Goal: Transaction & Acquisition: Book appointment/travel/reservation

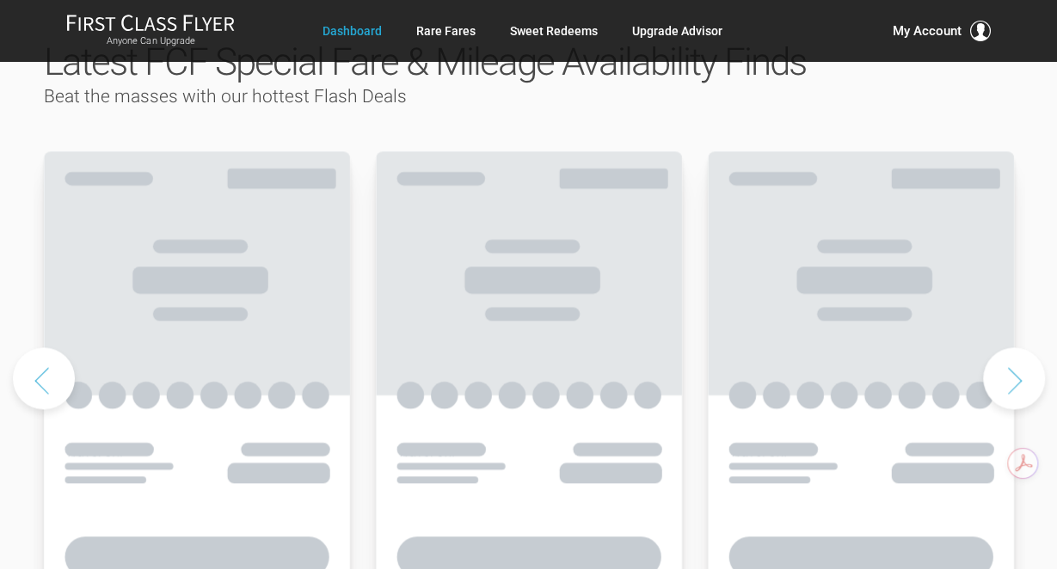
scroll to position [895, 0]
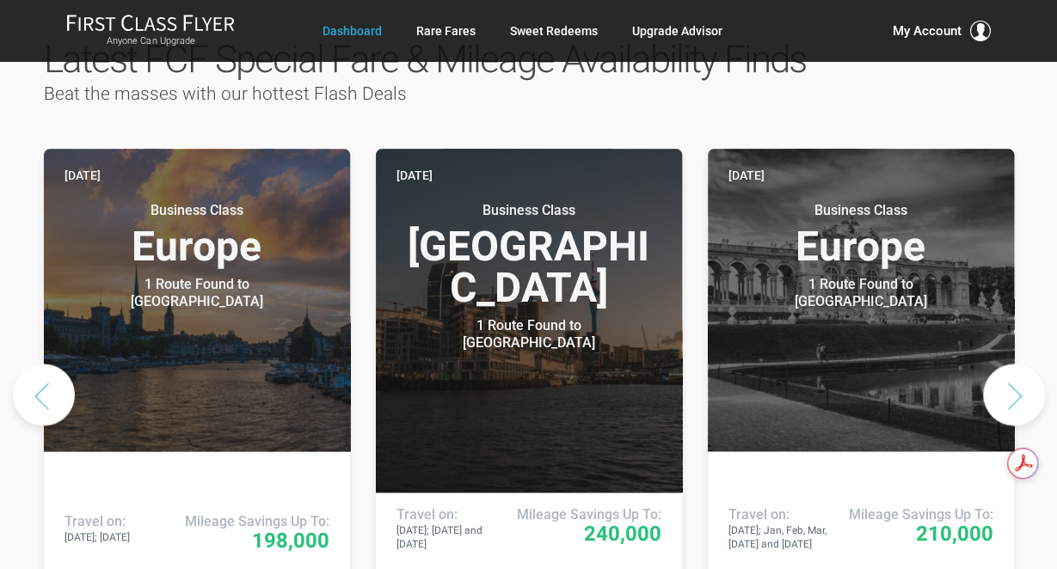
click at [1018, 364] on button "Next slide" at bounding box center [1014, 395] width 62 height 62
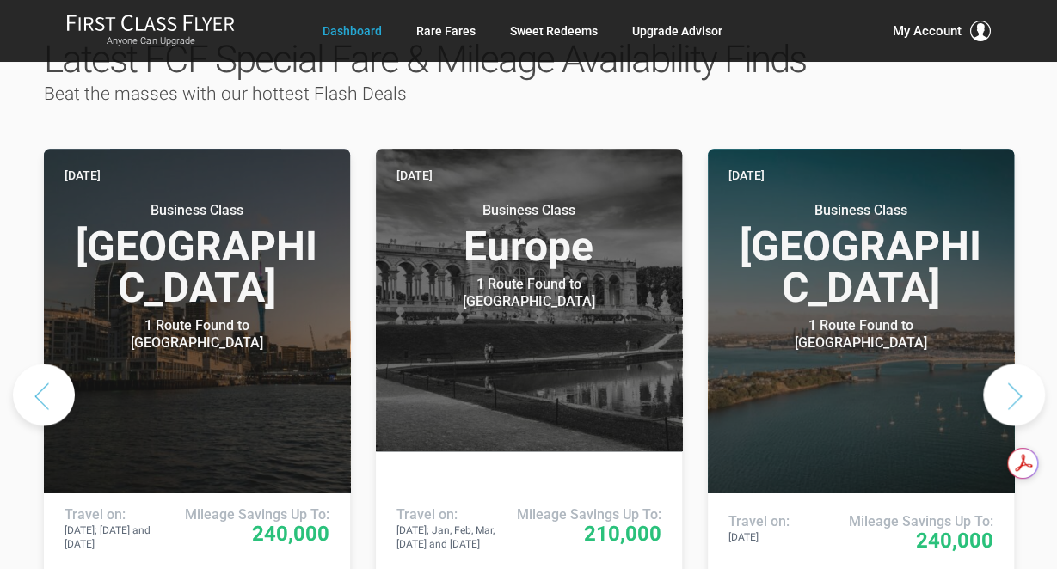
click at [1008, 364] on button "Next slide" at bounding box center [1014, 395] width 62 height 62
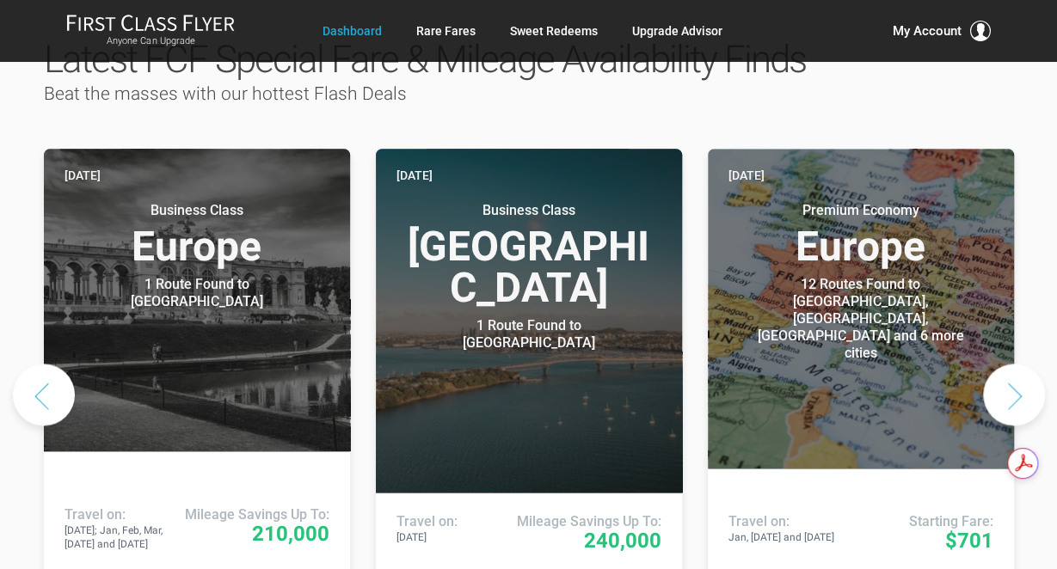
click at [1020, 364] on button "Next slide" at bounding box center [1014, 395] width 62 height 62
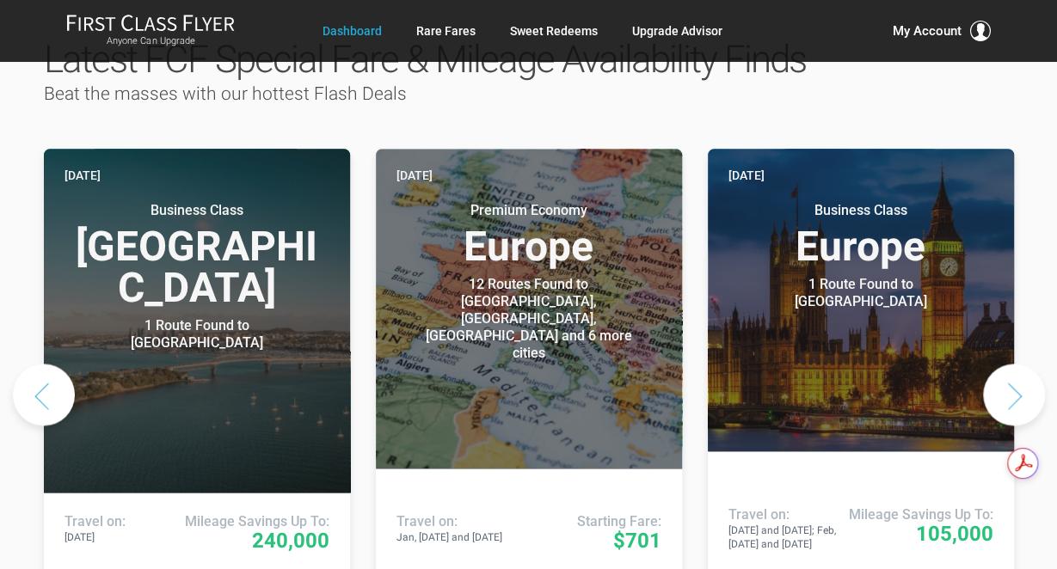
click at [1018, 364] on button "Next slide" at bounding box center [1014, 395] width 62 height 62
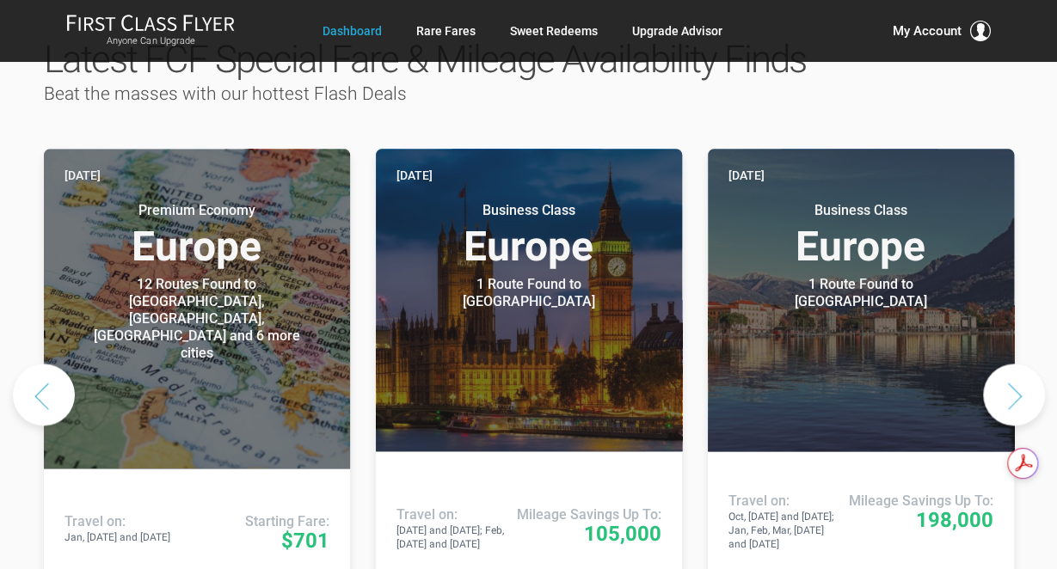
click at [1016, 364] on button "Next slide" at bounding box center [1014, 395] width 62 height 62
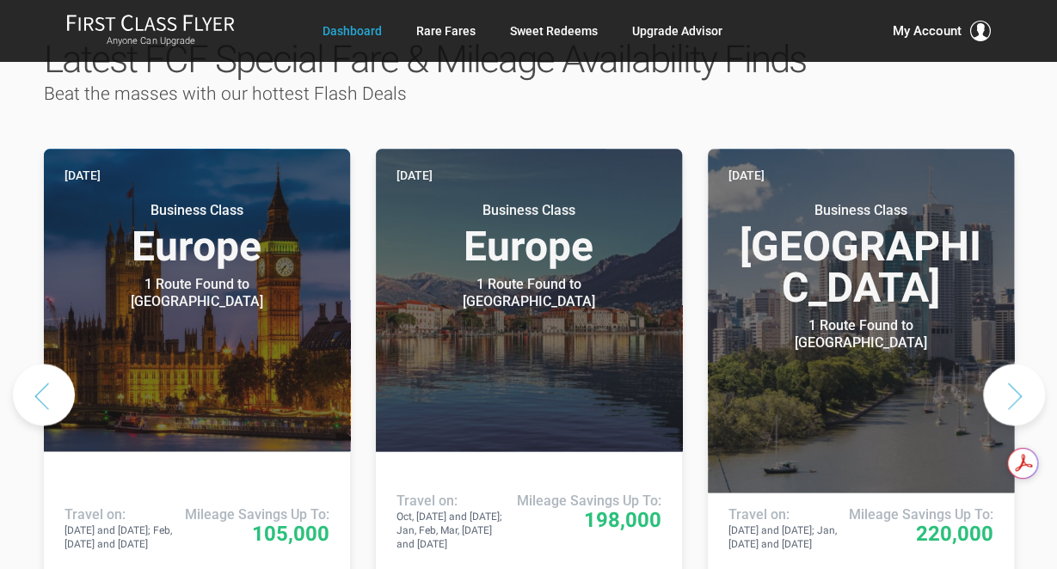
click at [1016, 364] on button "Next slide" at bounding box center [1014, 395] width 62 height 62
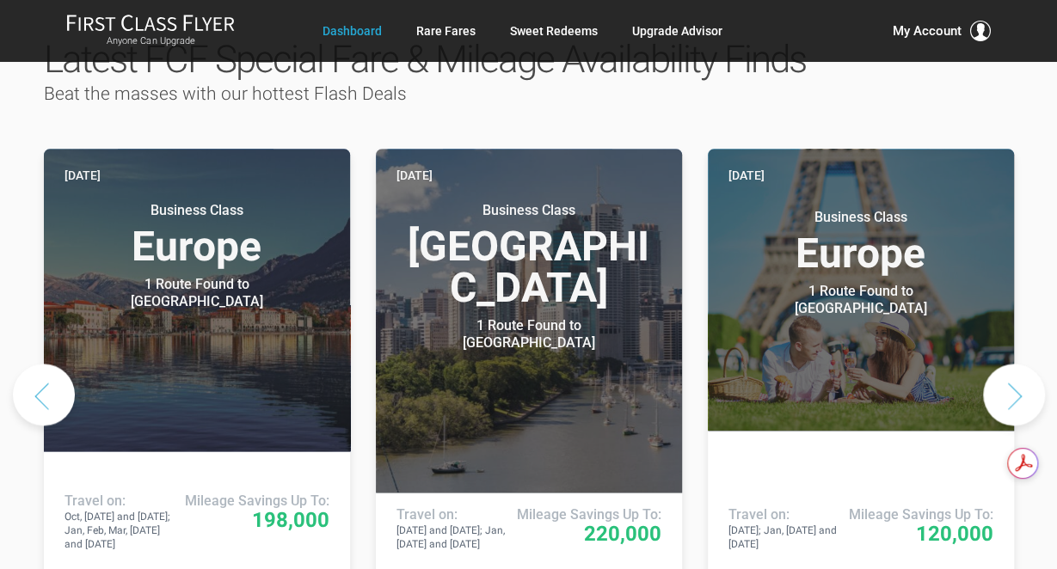
click at [1016, 364] on button "Next slide" at bounding box center [1014, 395] width 62 height 62
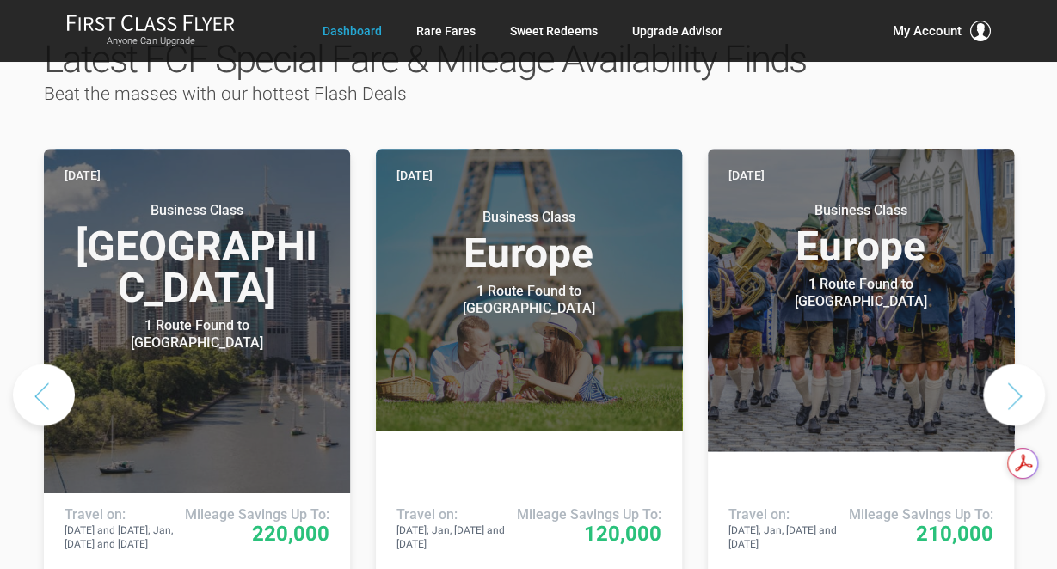
click at [1016, 364] on button "Next slide" at bounding box center [1014, 395] width 62 height 62
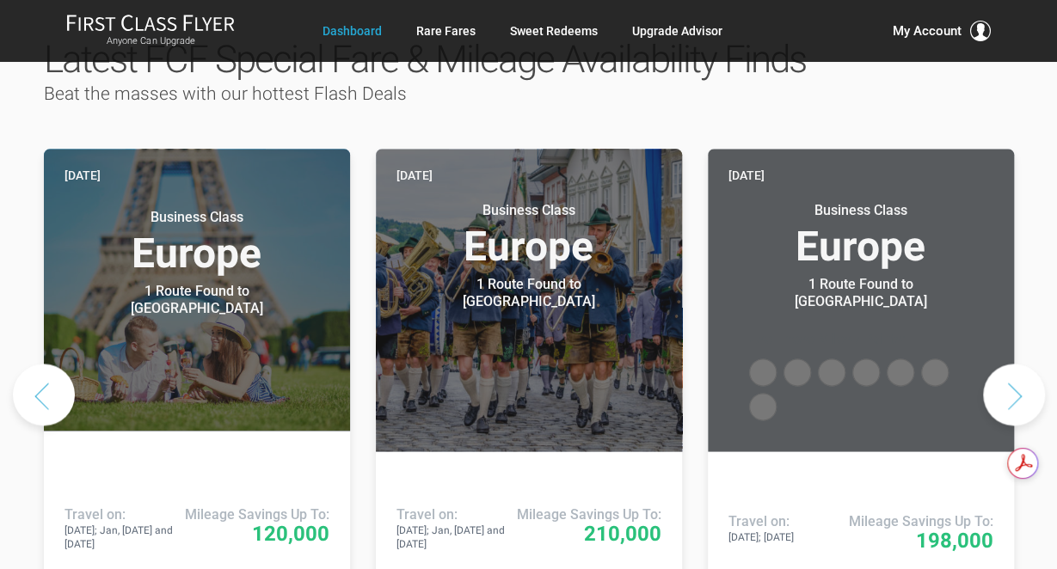
click at [1016, 364] on button "Next slide" at bounding box center [1014, 395] width 62 height 62
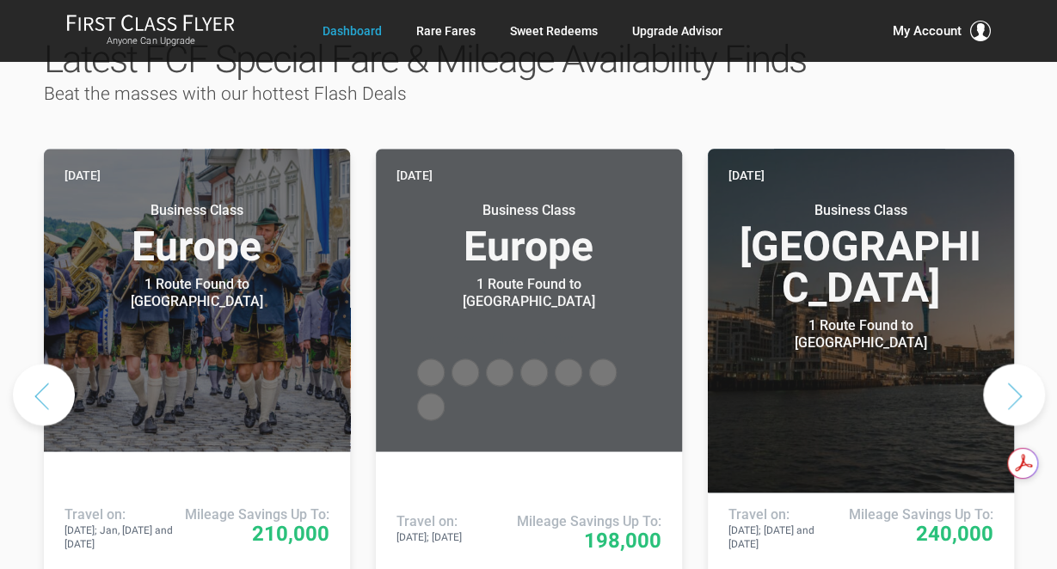
click at [1016, 364] on button "Next slide" at bounding box center [1014, 395] width 62 height 62
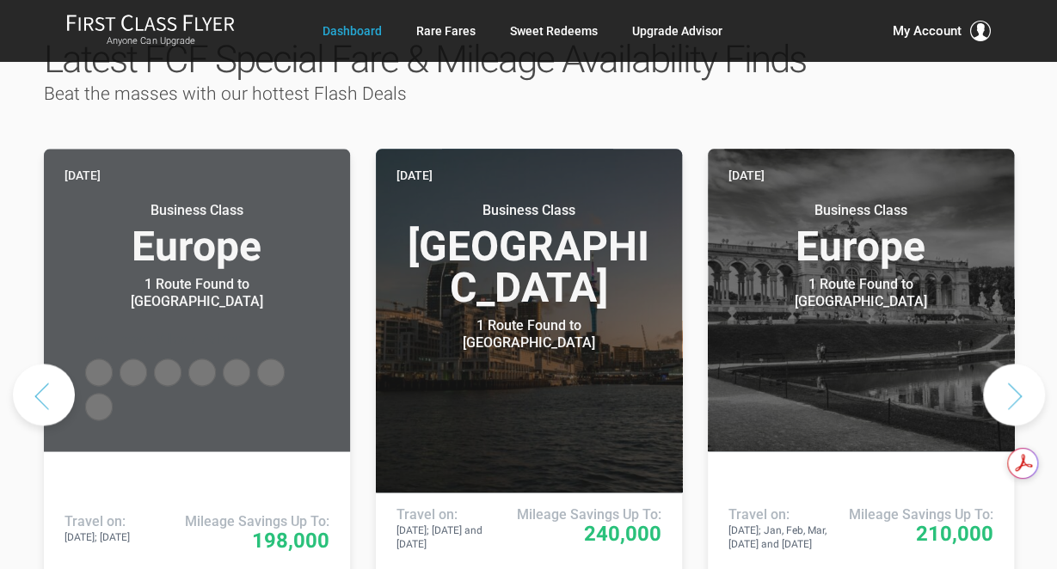
click at [1016, 364] on button "Next slide" at bounding box center [1014, 395] width 62 height 62
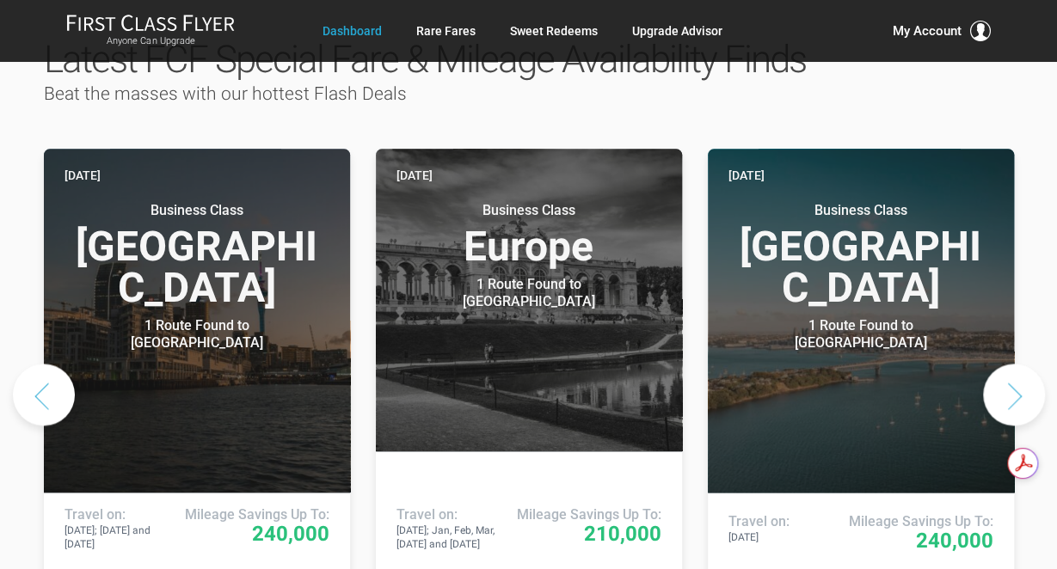
click at [1016, 364] on button "Next slide" at bounding box center [1014, 395] width 62 height 62
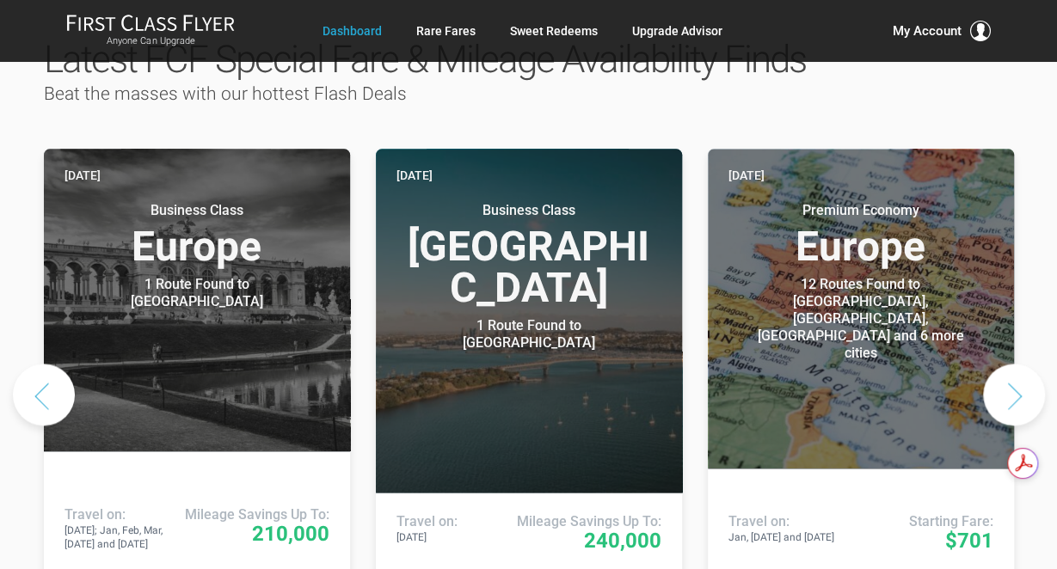
click at [1016, 364] on button "Next slide" at bounding box center [1014, 395] width 62 height 62
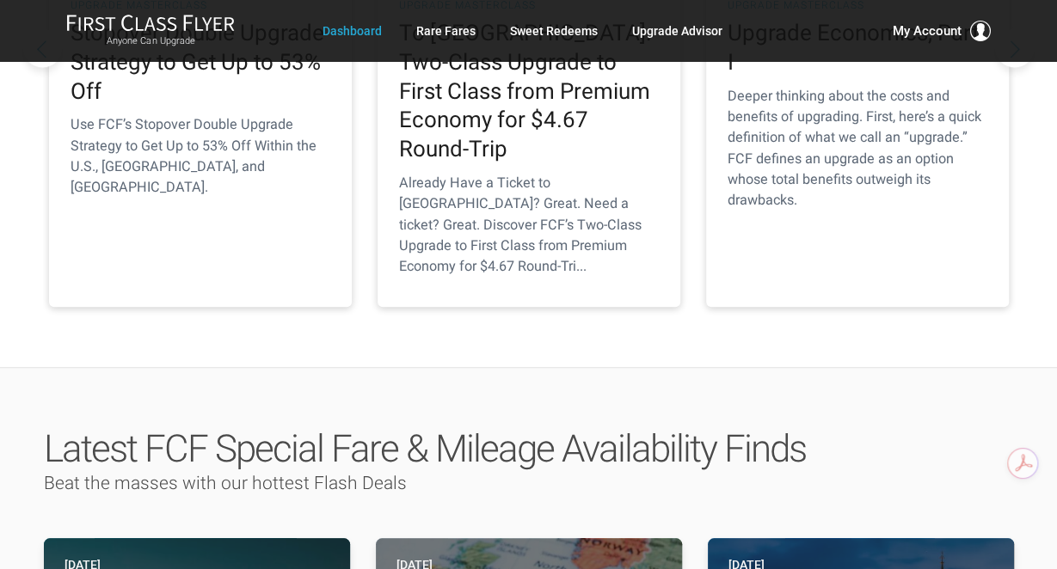
scroll to position [0, 0]
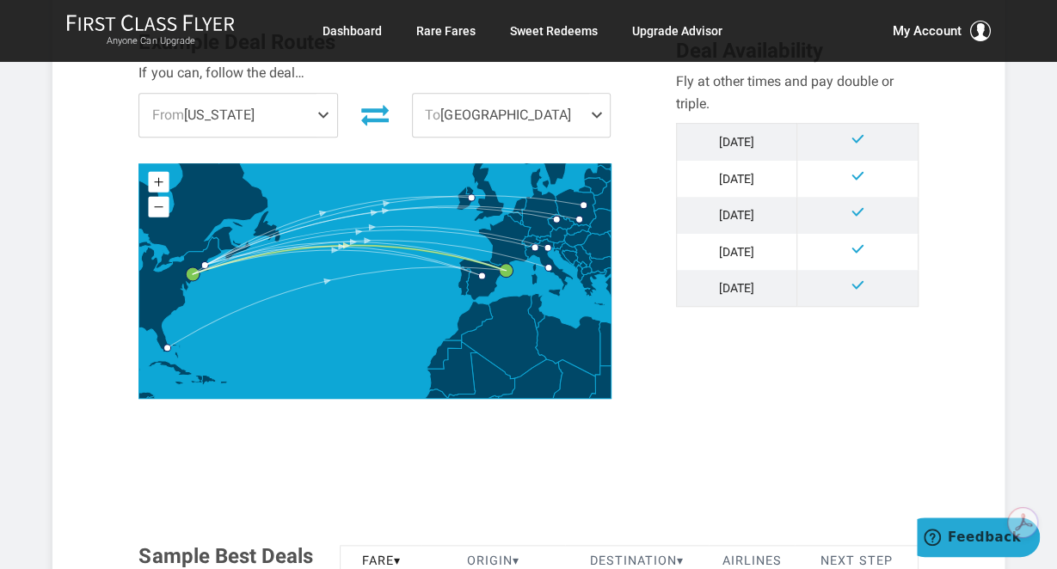
scroll to position [538, 0]
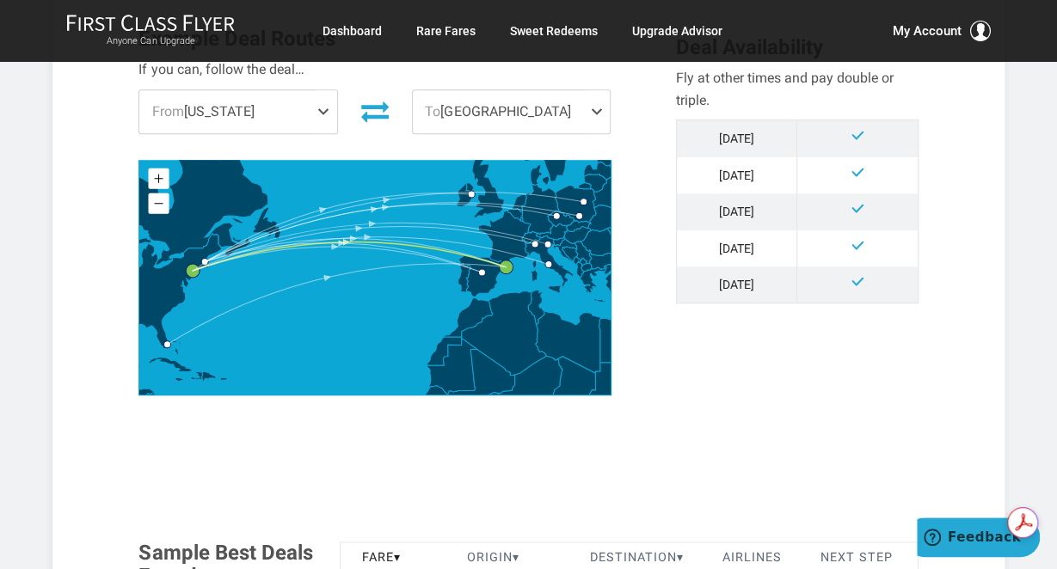
click at [592, 107] on span at bounding box center [599, 111] width 21 height 43
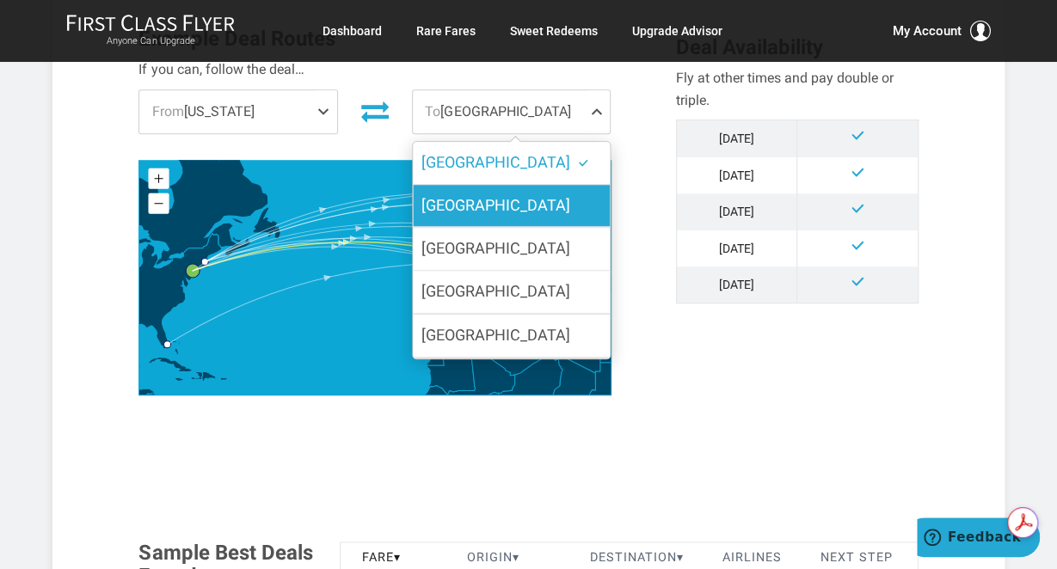
click at [585, 195] on label "[GEOGRAPHIC_DATA]" at bounding box center [512, 206] width 198 height 42
click at [0, 0] on input "[GEOGRAPHIC_DATA]" at bounding box center [0, 0] width 0 height 0
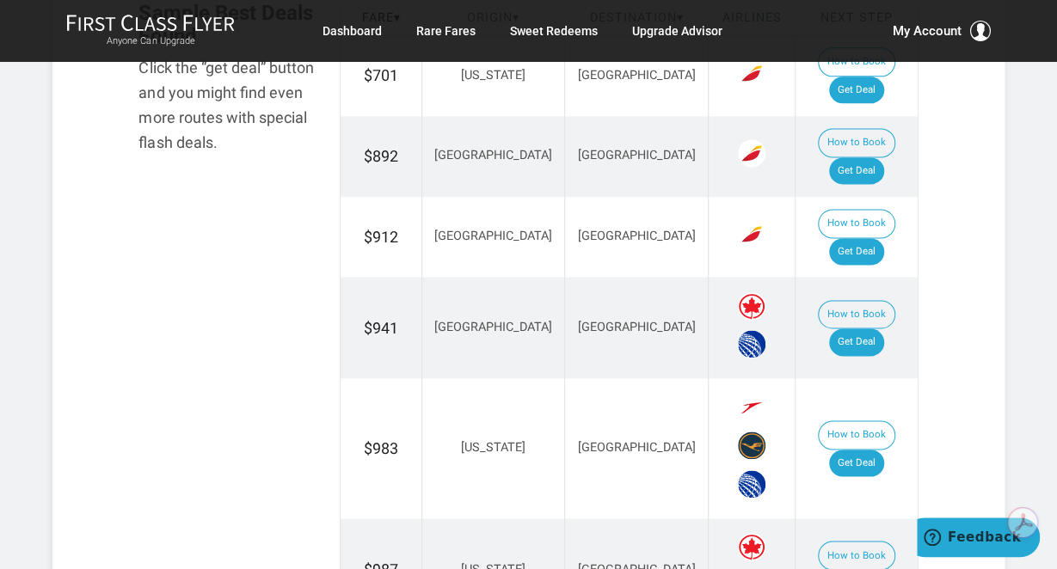
scroll to position [1098, 0]
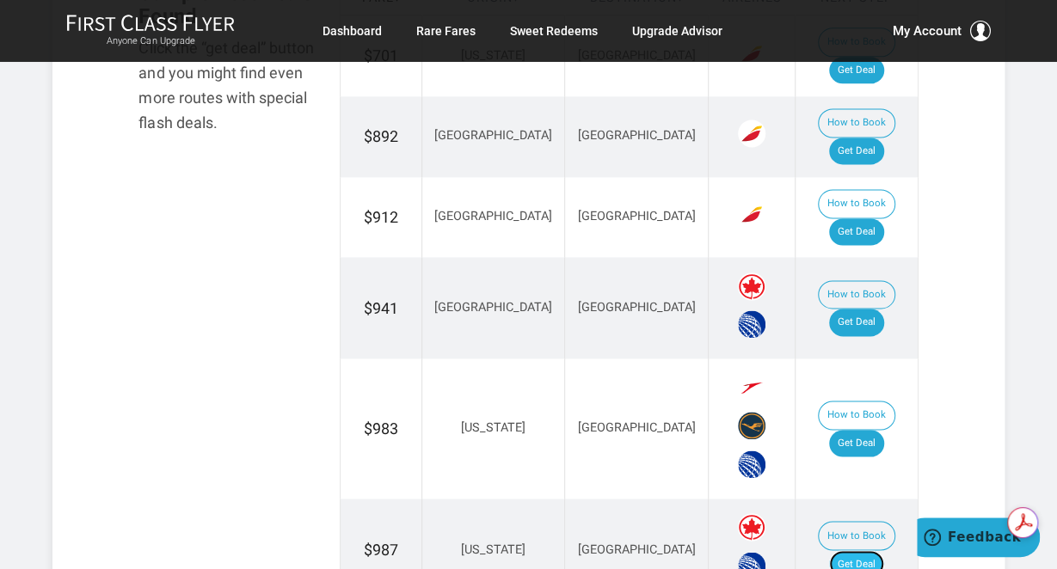
click at [865, 550] on link "Get Deal" at bounding box center [856, 564] width 55 height 28
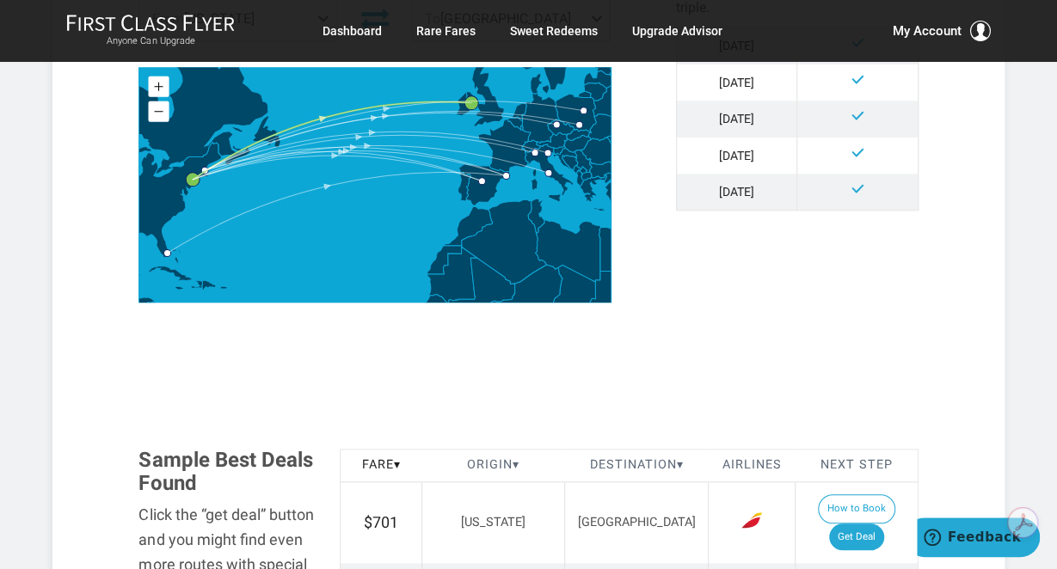
scroll to position [0, 0]
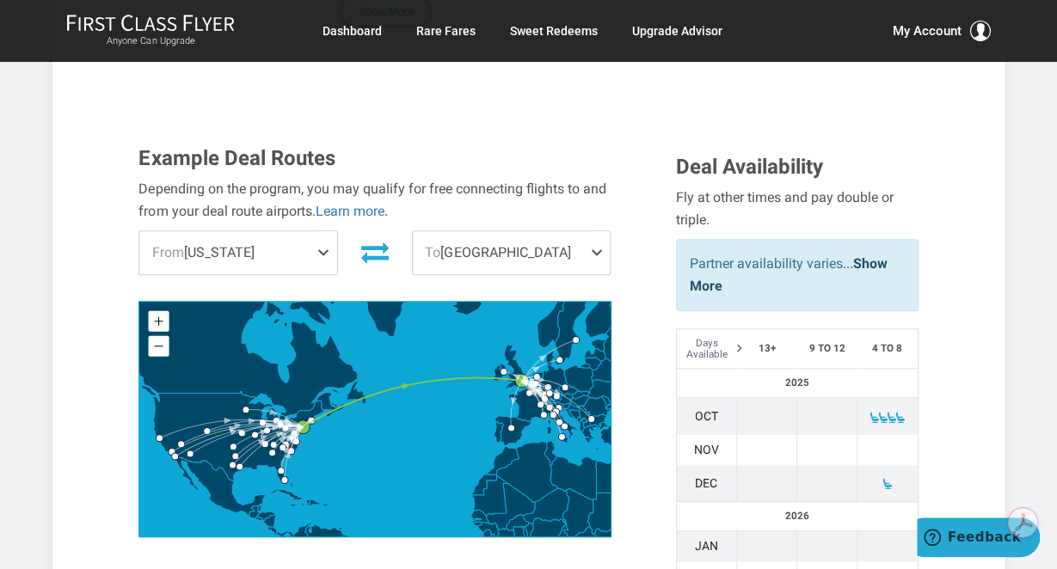
scroll to position [530, 0]
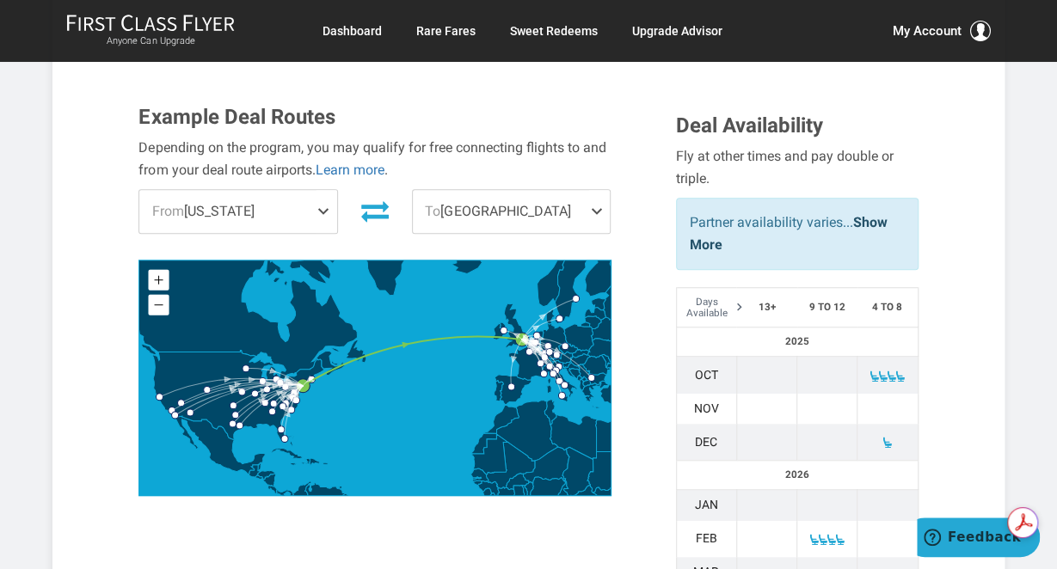
click at [596, 209] on span at bounding box center [599, 211] width 21 height 43
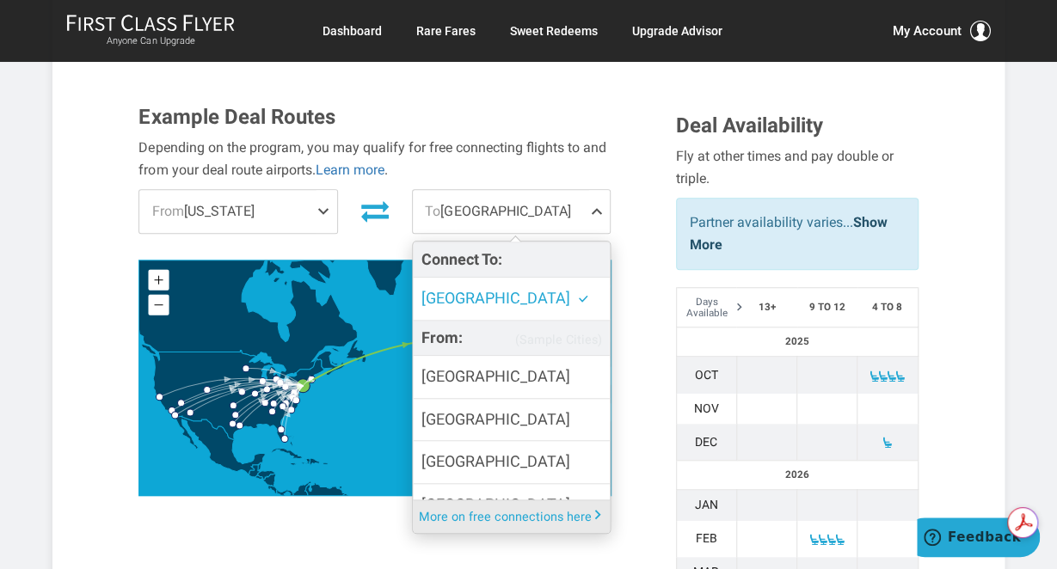
click at [637, 176] on div "Example Deal Routes Depending on the program, you may qualify for free connecti…" at bounding box center [394, 305] width 536 height 399
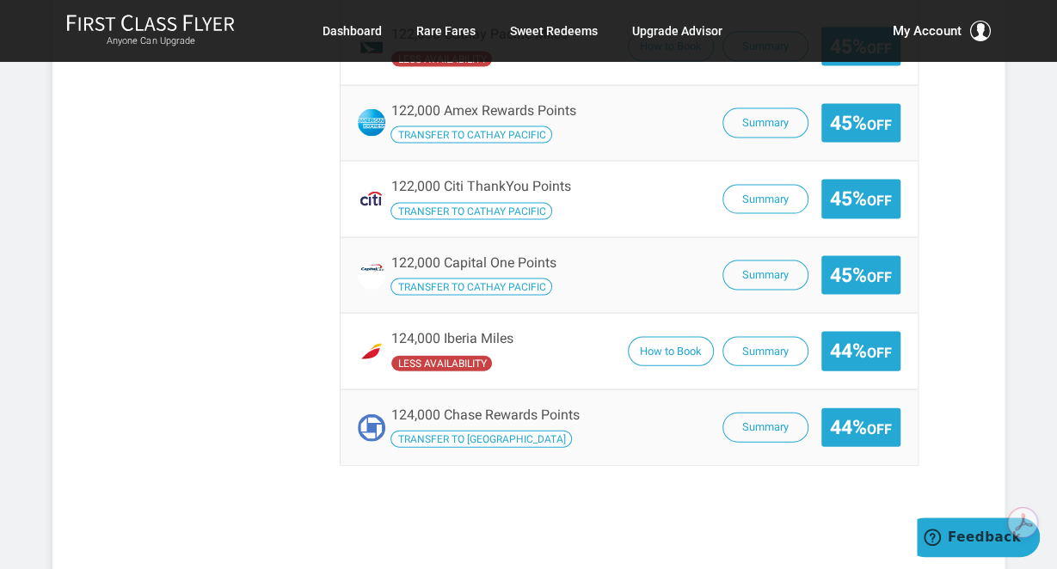
scroll to position [1642, 0]
